Goal: Connect with others: Establish contact or relationships with other users

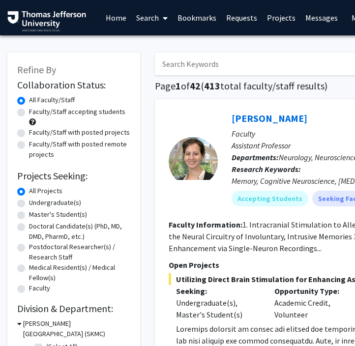
scroll to position [0, 15]
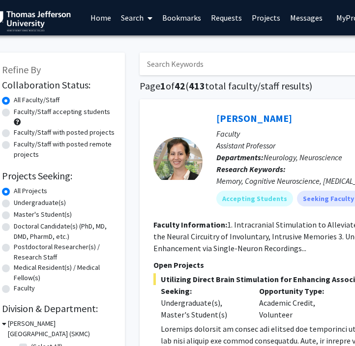
click at [297, 14] on link "Messages" at bounding box center [306, 17] width 42 height 34
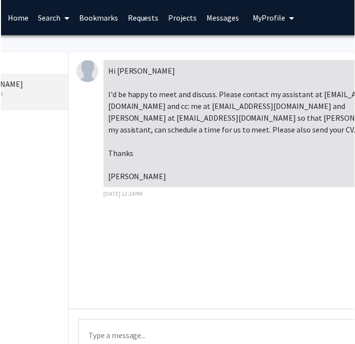
scroll to position [0, 101]
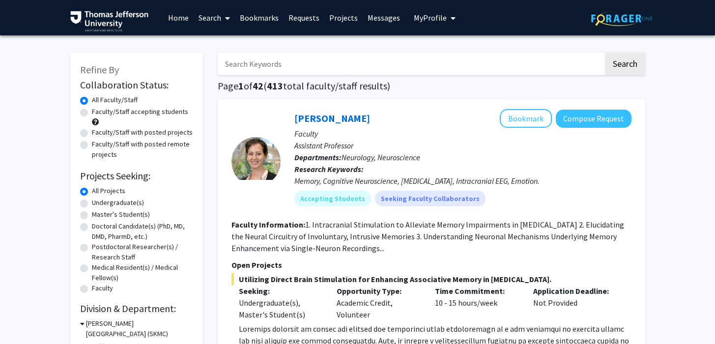
click at [262, 17] on link "Bookmarks" at bounding box center [259, 17] width 49 height 34
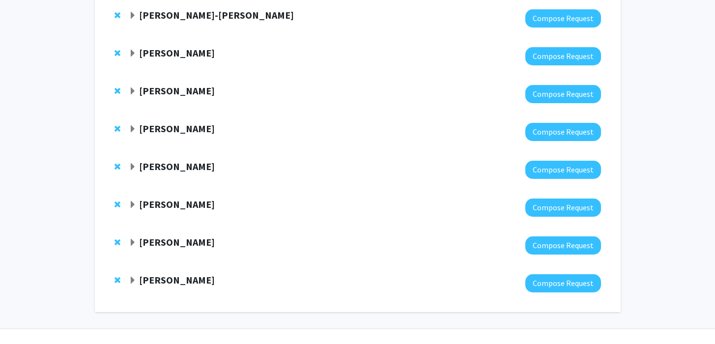
scroll to position [356, 0]
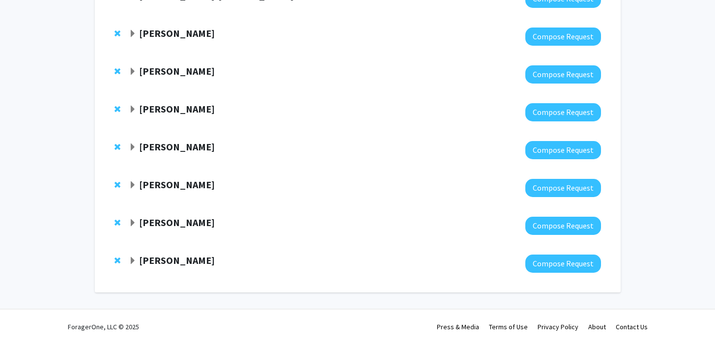
click at [152, 220] on strong "[PERSON_NAME]" at bounding box center [177, 222] width 76 height 12
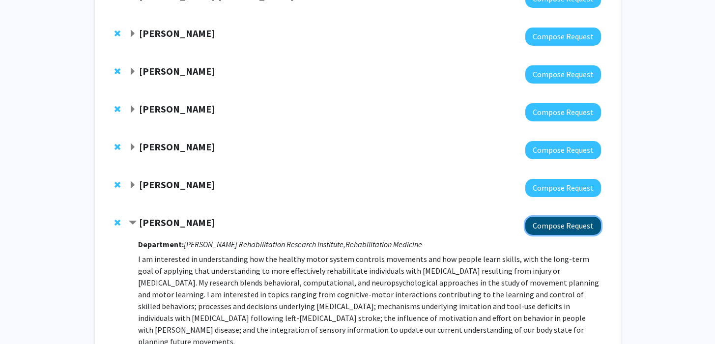
click at [561, 231] on button "Compose Request" at bounding box center [563, 226] width 76 height 18
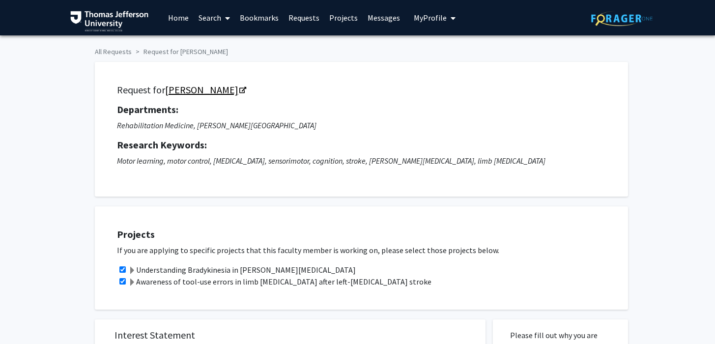
click at [216, 91] on link "[PERSON_NAME]" at bounding box center [205, 89] width 80 height 12
